Goal: Task Accomplishment & Management: Manage account settings

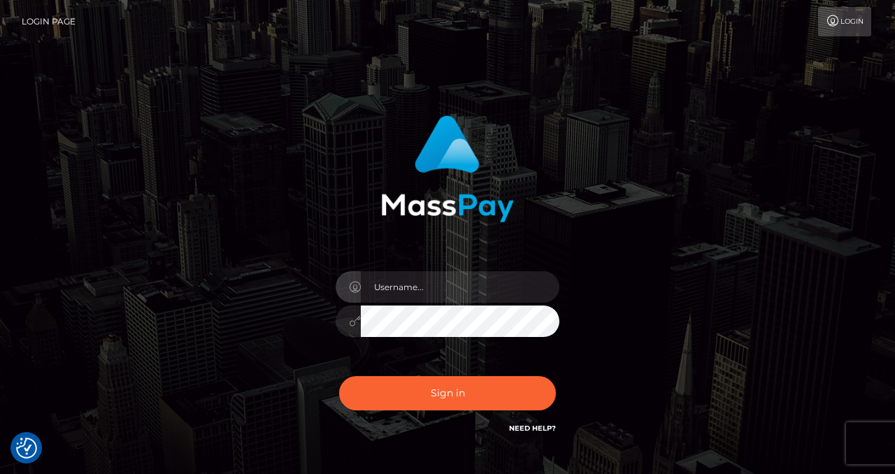
type input "izabela.throne"
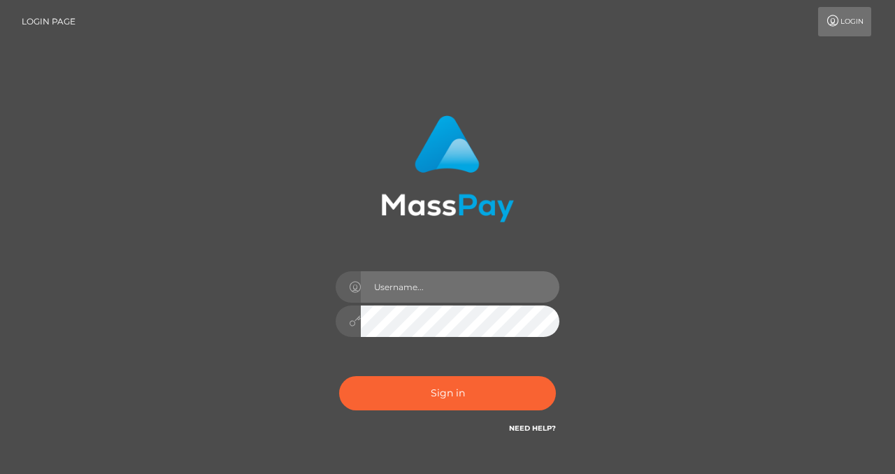
click at [390, 284] on input "text" at bounding box center [460, 286] width 198 height 31
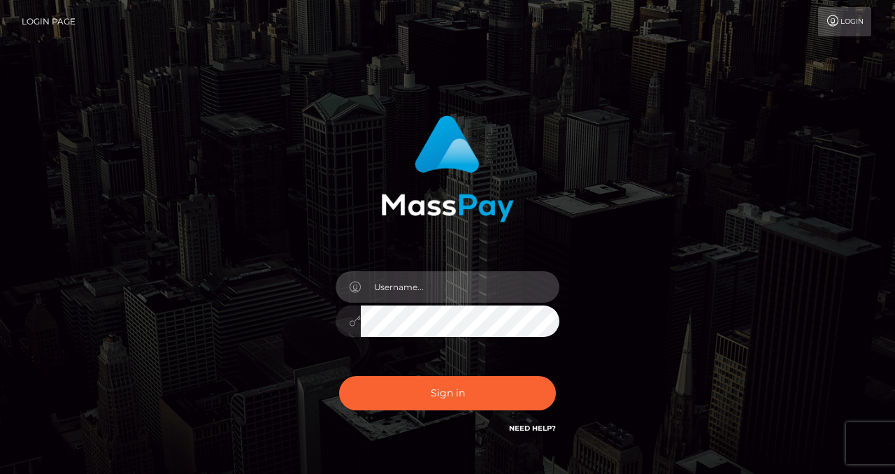
click at [397, 284] on input "text" at bounding box center [460, 286] width 198 height 31
type input "izabela.throne"
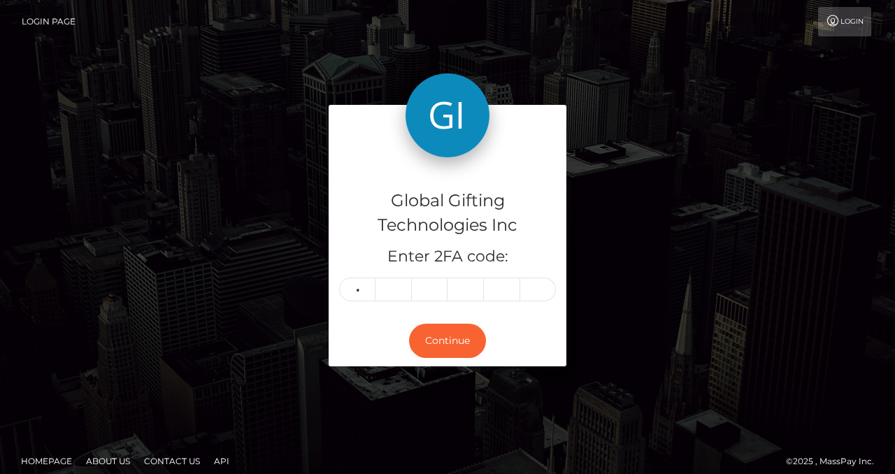
type input "2"
type input "1"
type input "0"
type input "8"
type input "6"
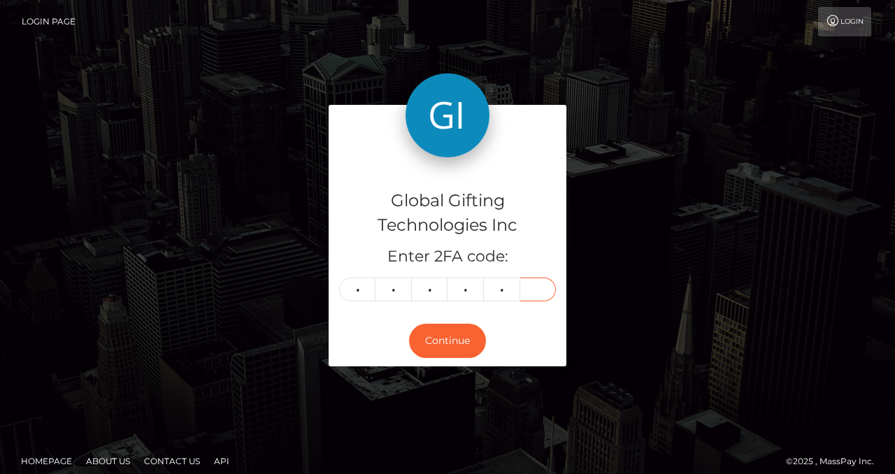
type input "3"
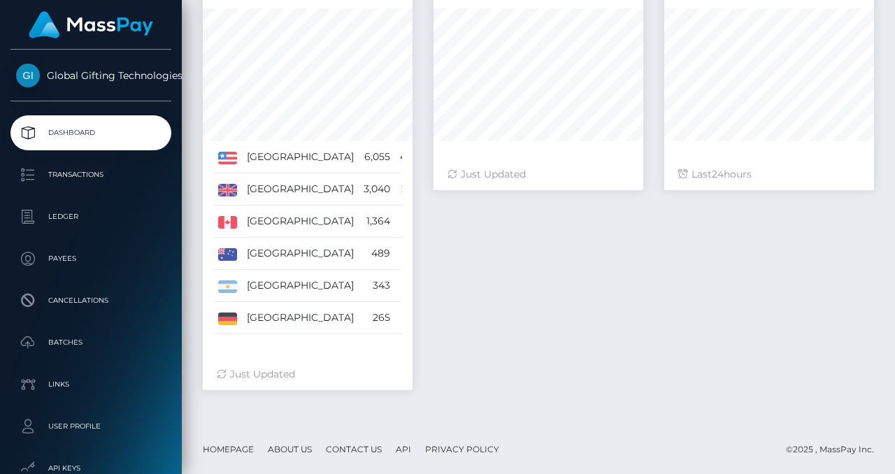
scroll to position [266, 713]
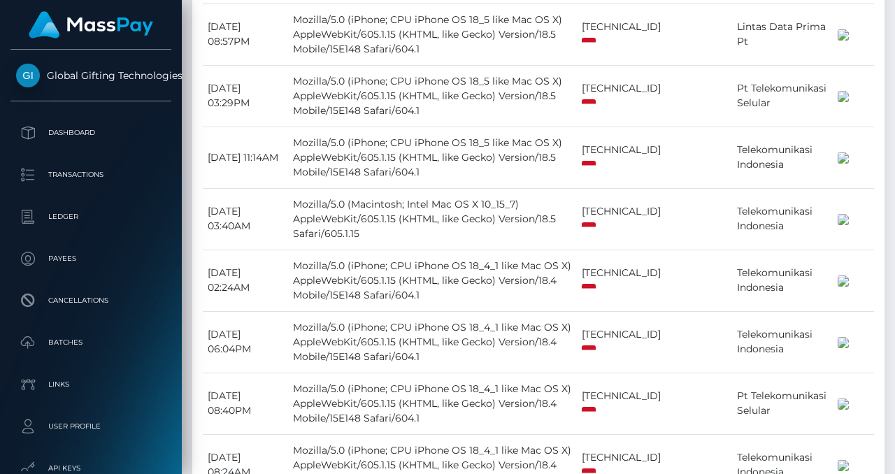
scroll to position [1996, 0]
